Goal: Task Accomplishment & Management: Manage account settings

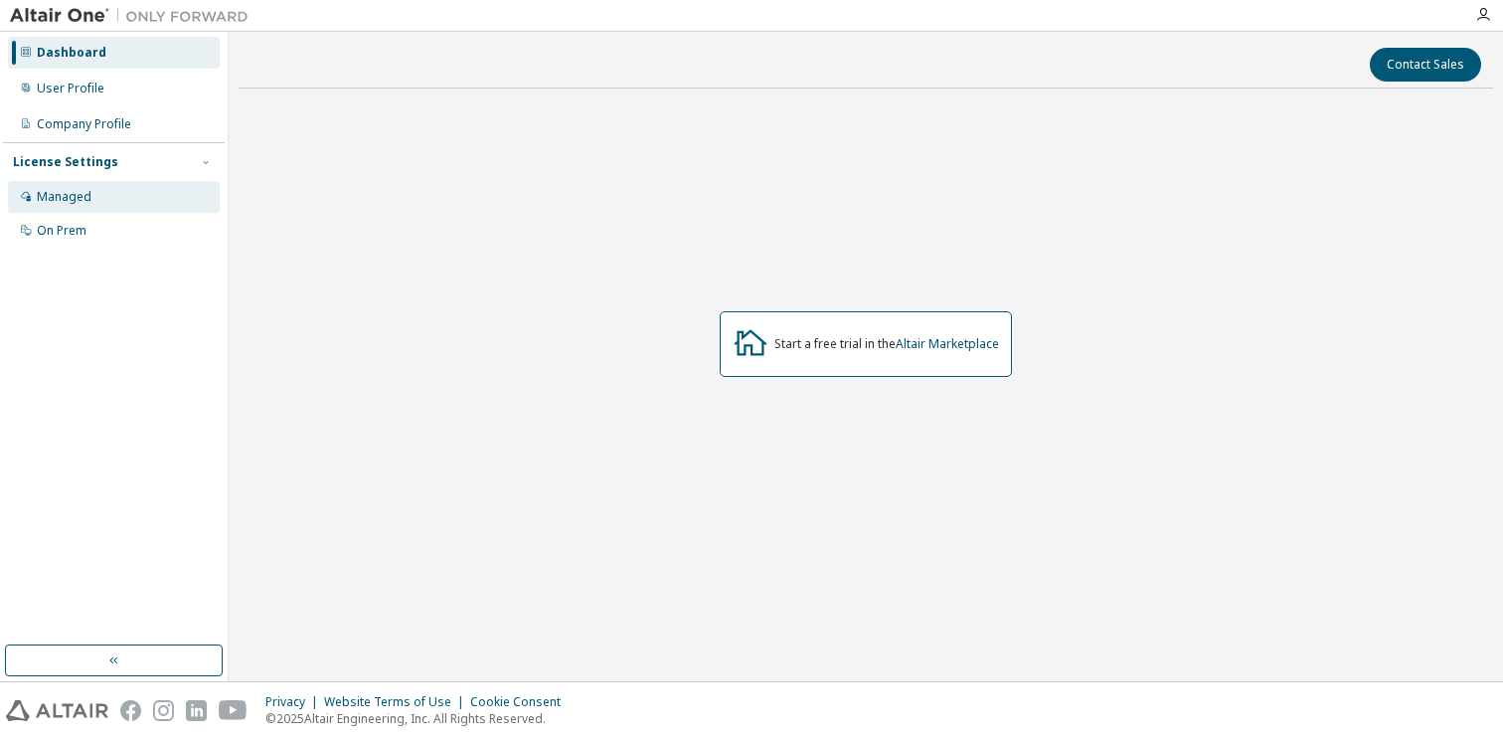
click at [94, 200] on div "Managed" at bounding box center [114, 197] width 212 height 32
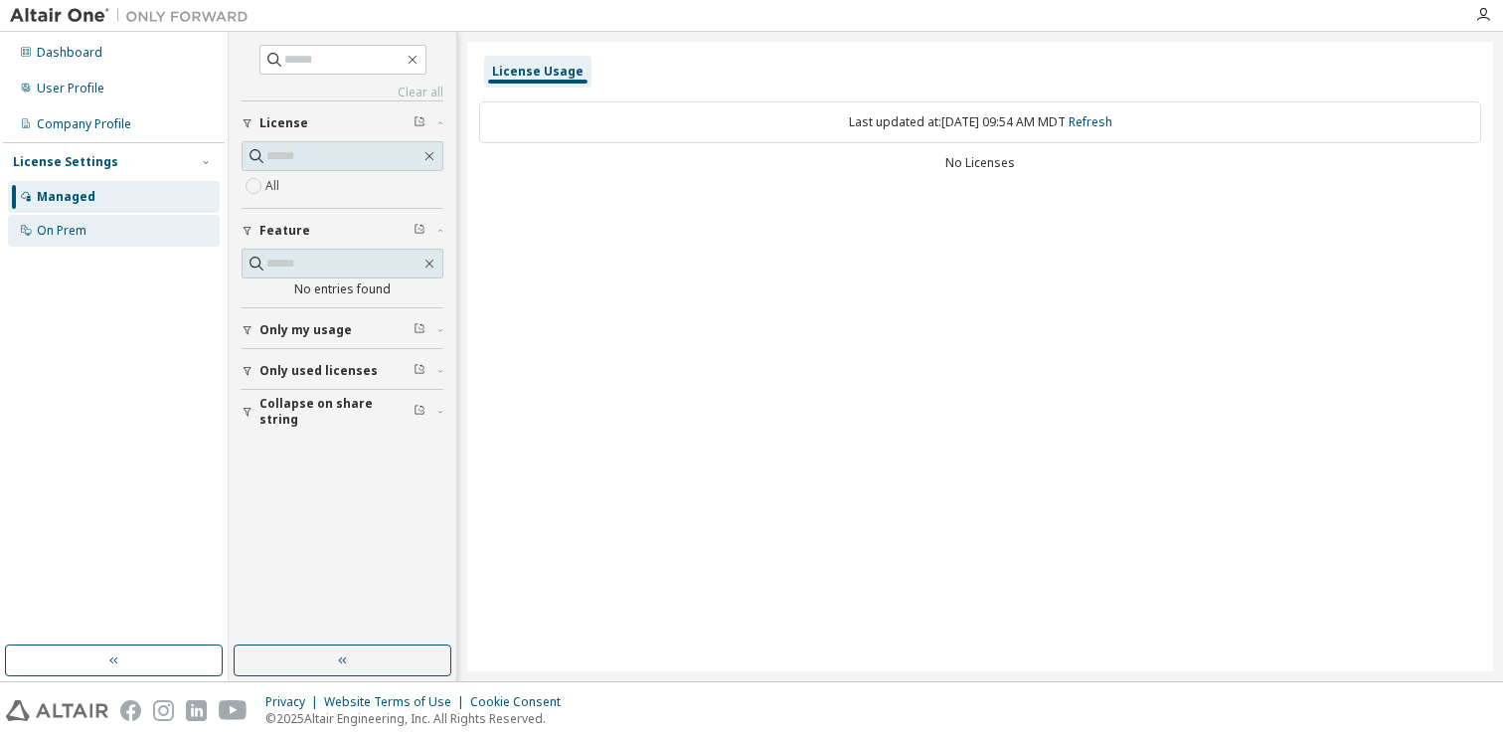
click at [97, 238] on div "On Prem" at bounding box center [114, 231] width 212 height 32
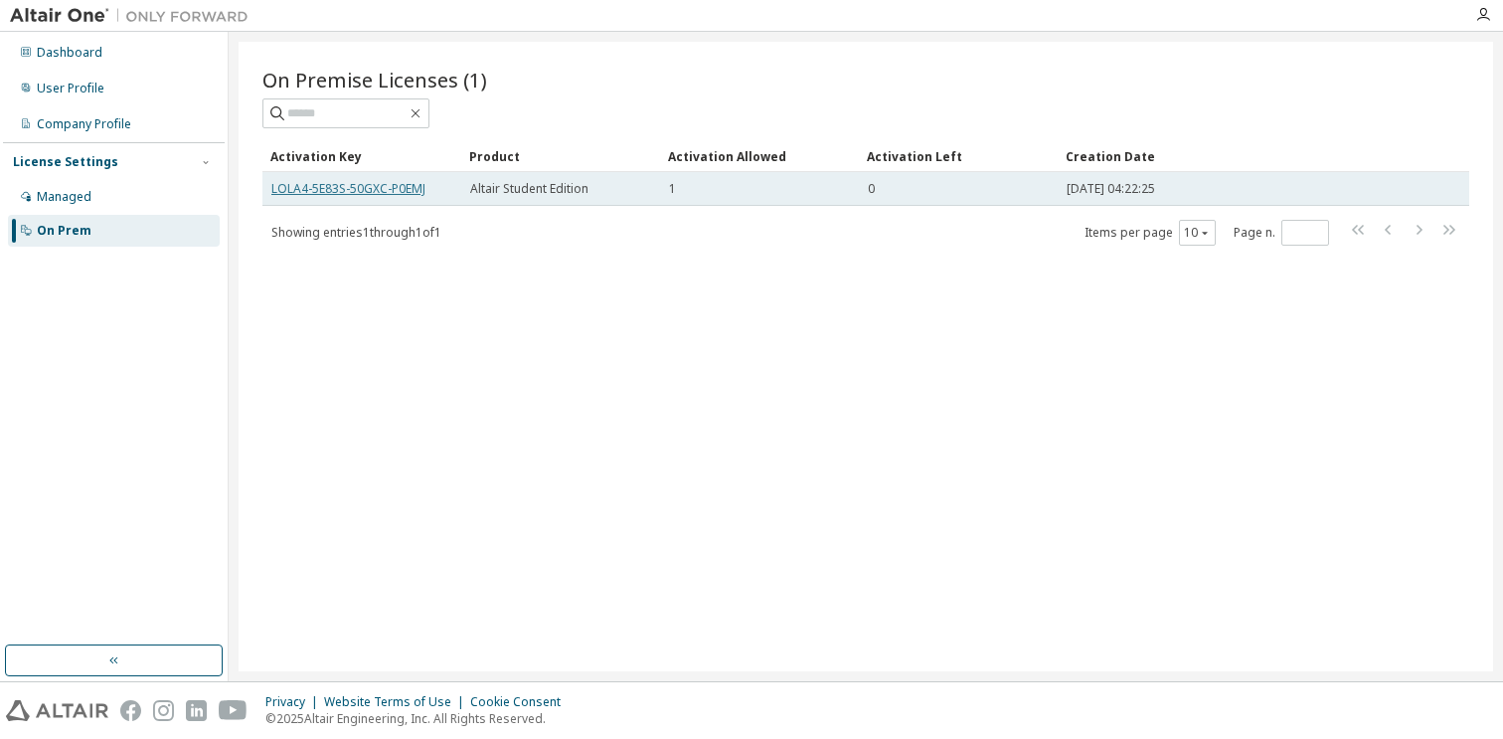
click at [349, 192] on link "LOLA4-5E83S-50GXC-P0EMJ" at bounding box center [348, 188] width 154 height 17
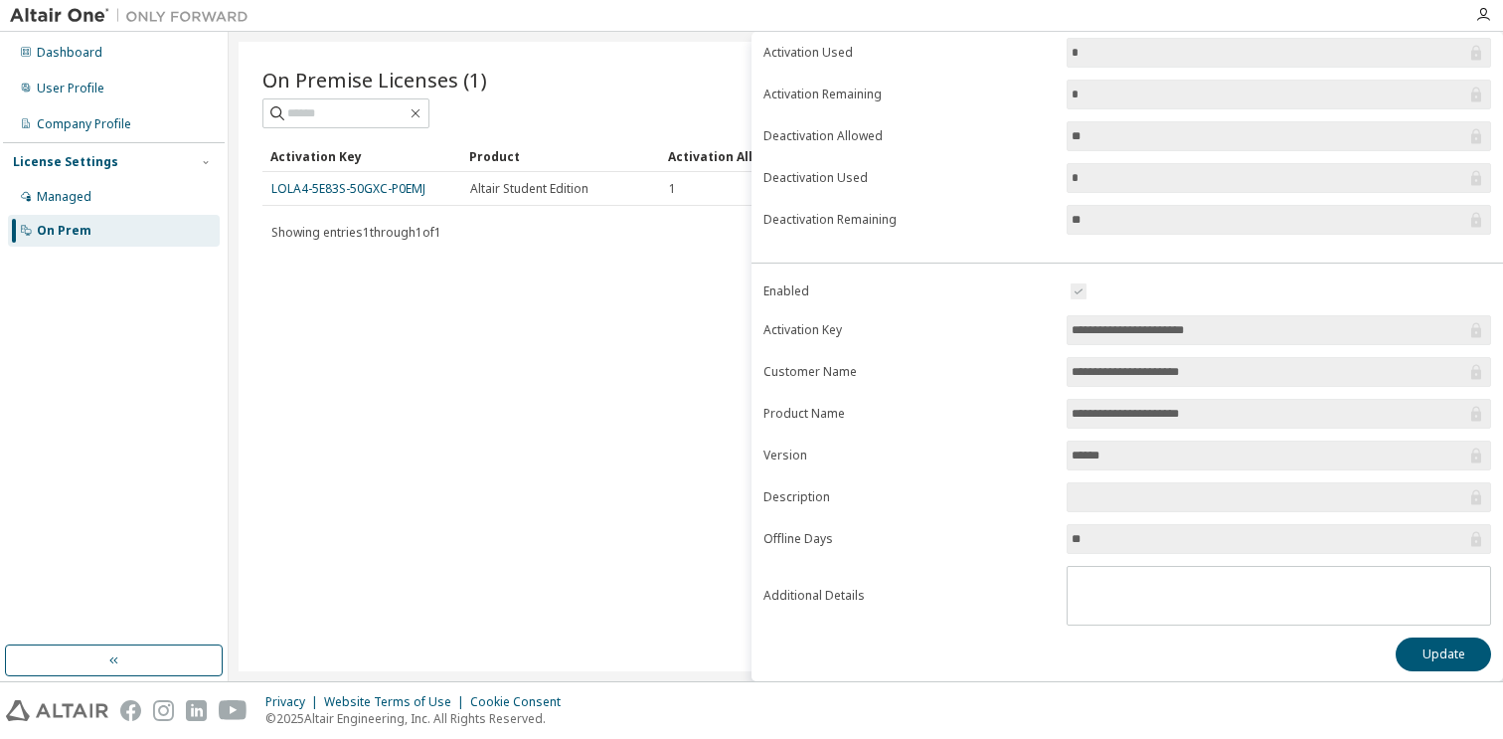
scroll to position [178, 0]
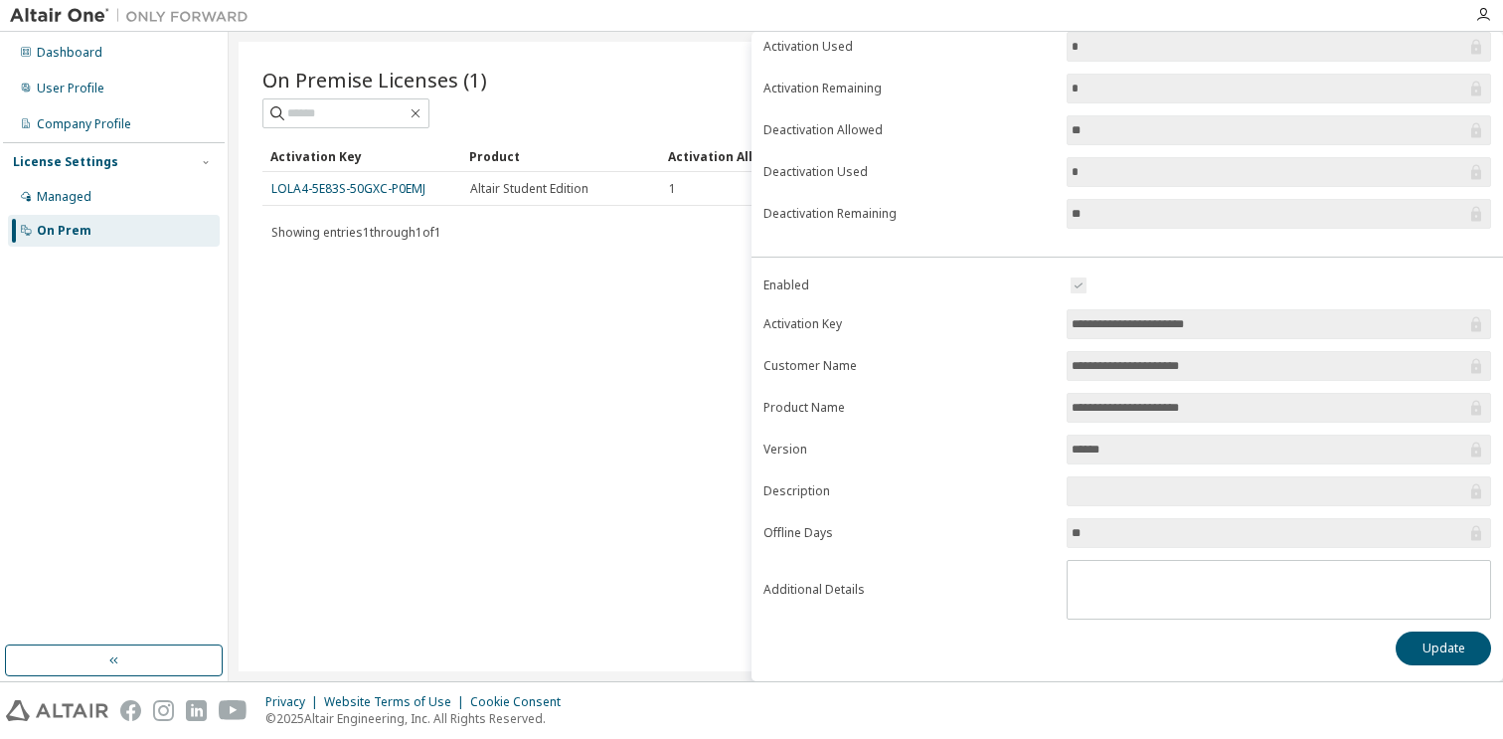
click at [1227, 474] on form "**********" at bounding box center [1128, 446] width 728 height 346
click at [1190, 566] on textarea at bounding box center [1279, 587] width 423 height 52
click at [899, 556] on form "**********" at bounding box center [1128, 446] width 728 height 346
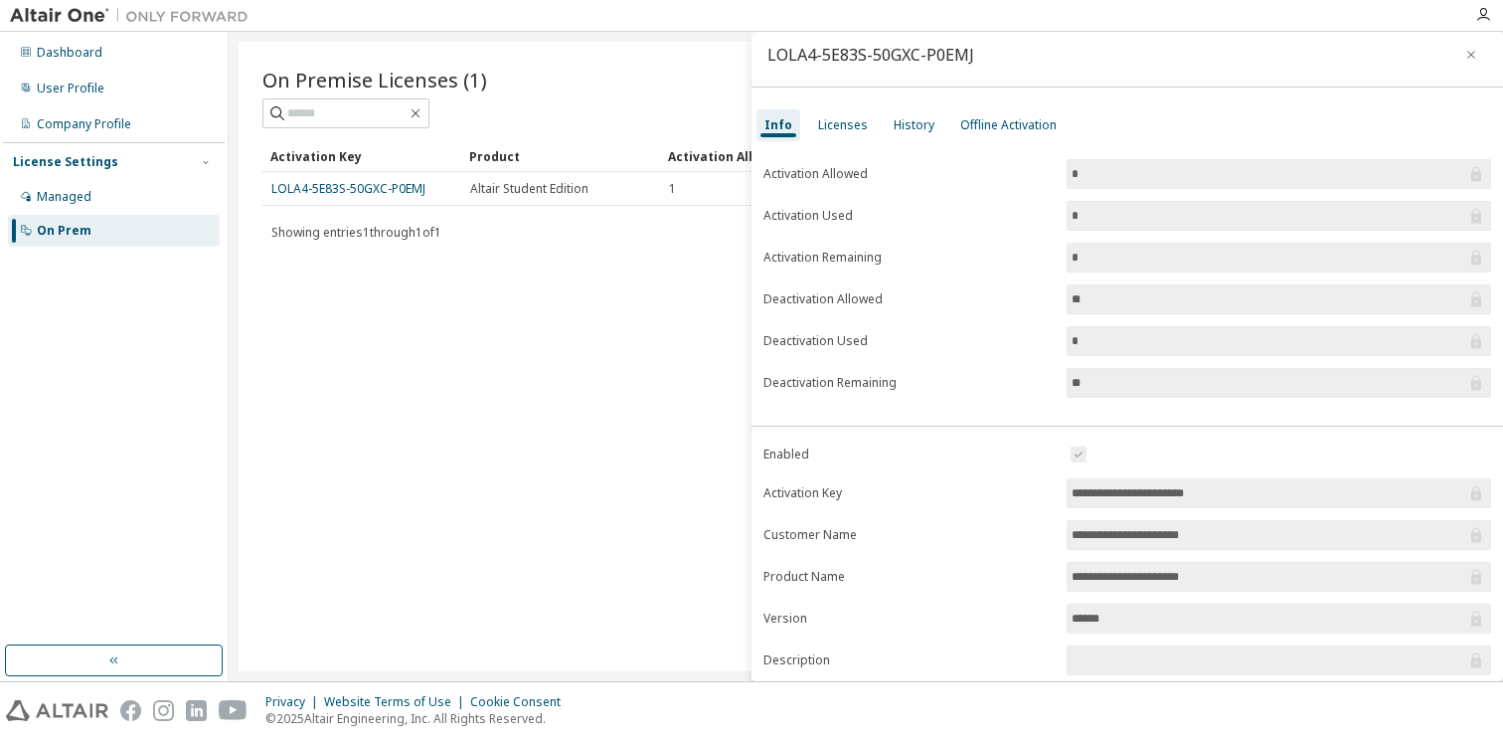
scroll to position [0, 0]
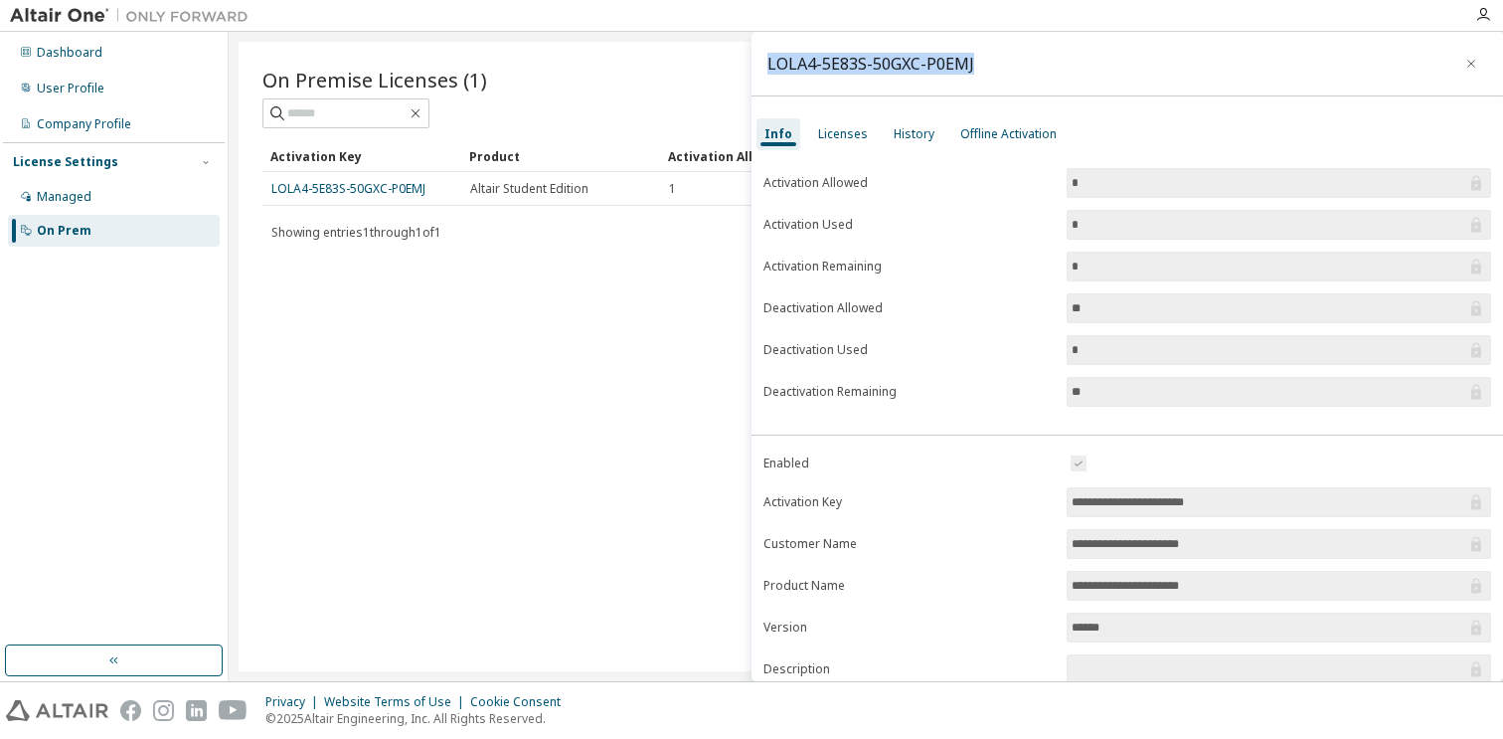
drag, startPoint x: 1048, startPoint y: 63, endPoint x: 759, endPoint y: 69, distance: 289.4
click at [759, 69] on div "LOLA4-5E83S-50GXC-P0EMJ" at bounding box center [1128, 64] width 752 height 65
copy div "LOLA4-5E83S-50GXC-P0EMJ"
click at [1468, 64] on icon "button" at bounding box center [1472, 64] width 14 height 16
